Goal: Transaction & Acquisition: Download file/media

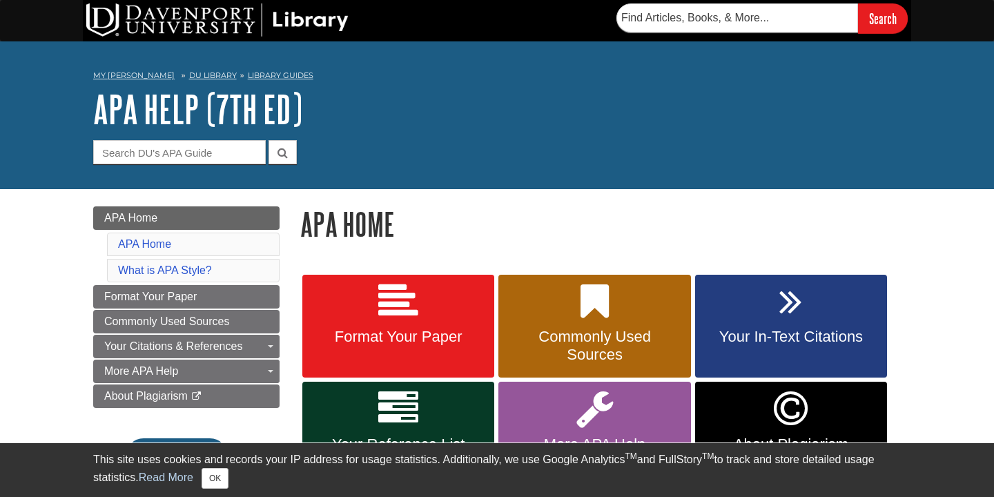
scroll to position [63, 0]
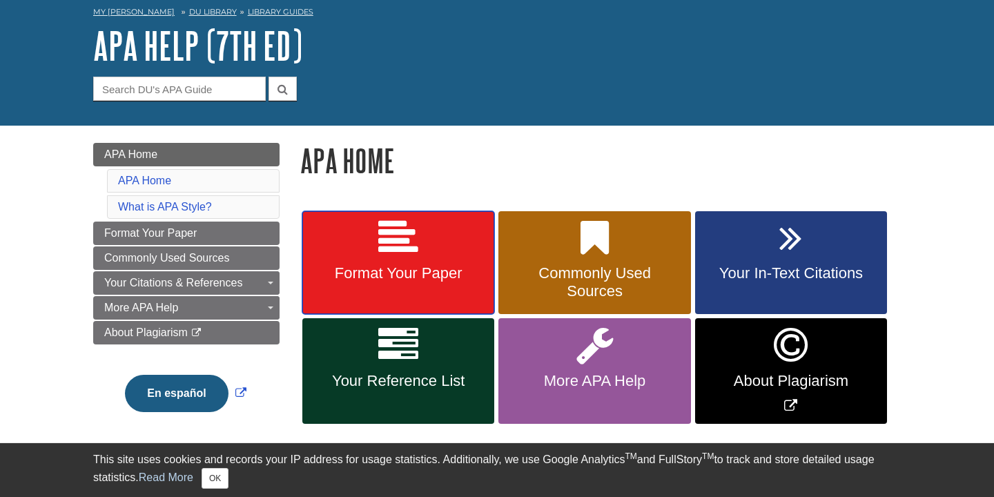
click at [415, 271] on span "Format Your Paper" at bounding box center [398, 273] width 171 height 18
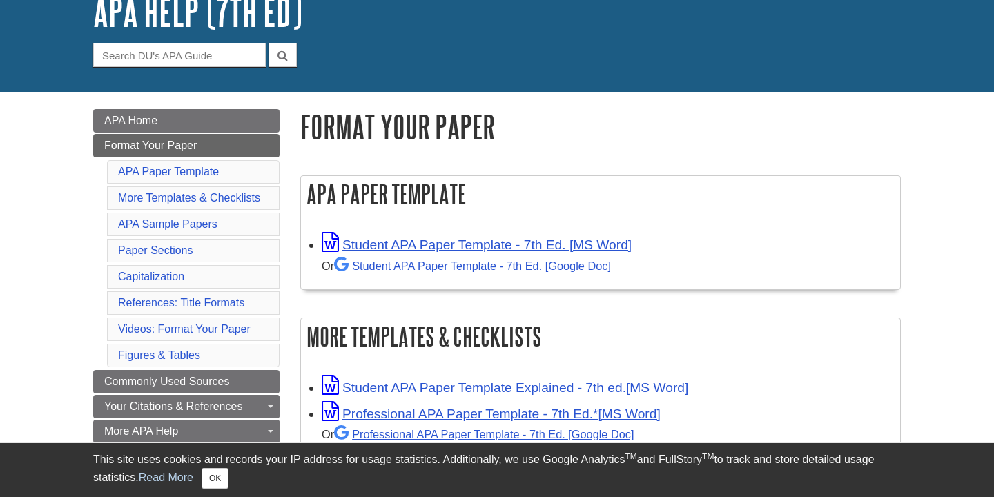
scroll to position [99, 0]
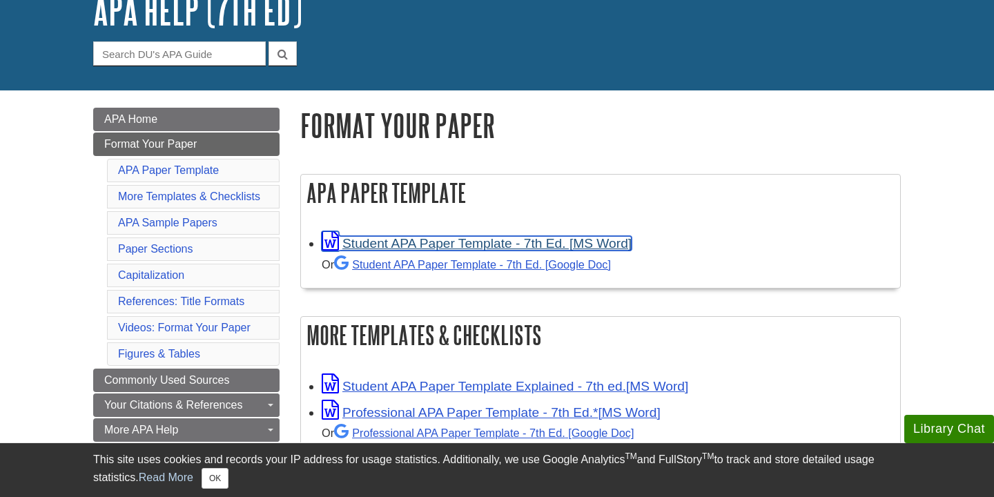
click at [469, 242] on link "Student APA Paper Template - 7th Ed. [MS Word]" at bounding box center [477, 243] width 310 height 14
click at [438, 240] on link "Student APA Paper Template - 7th Ed. [MS Word]" at bounding box center [477, 243] width 310 height 14
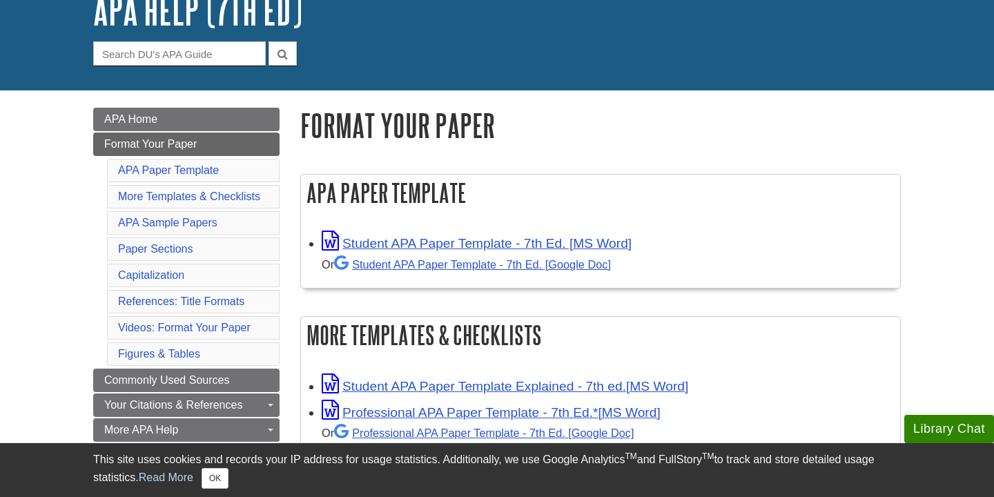
click at [706, 14] on h1 "APA Help (7th Ed)" at bounding box center [496, 10] width 807 height 41
